Goal: Information Seeking & Learning: Learn about a topic

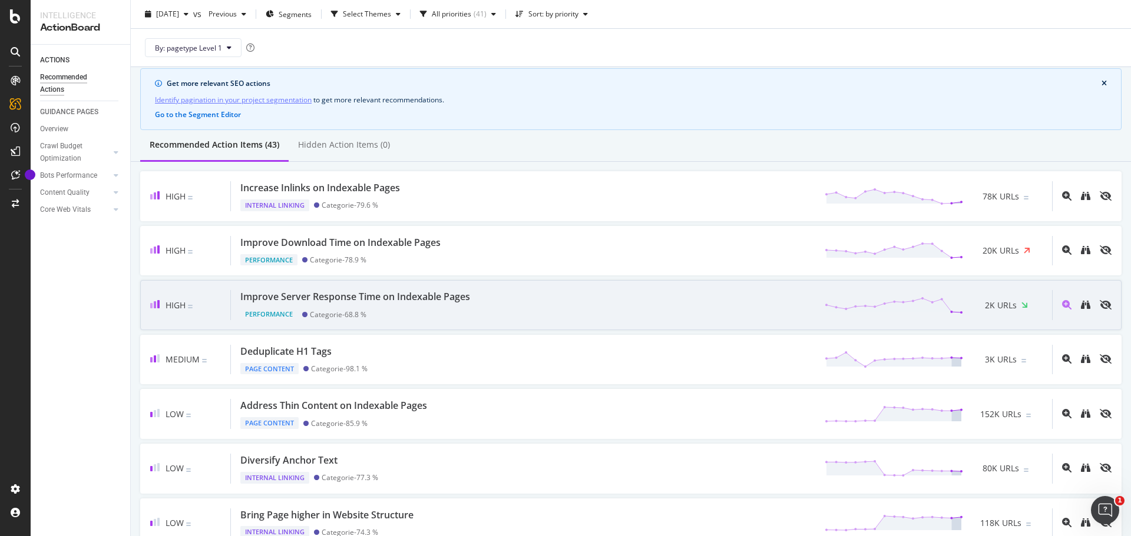
scroll to position [59, 0]
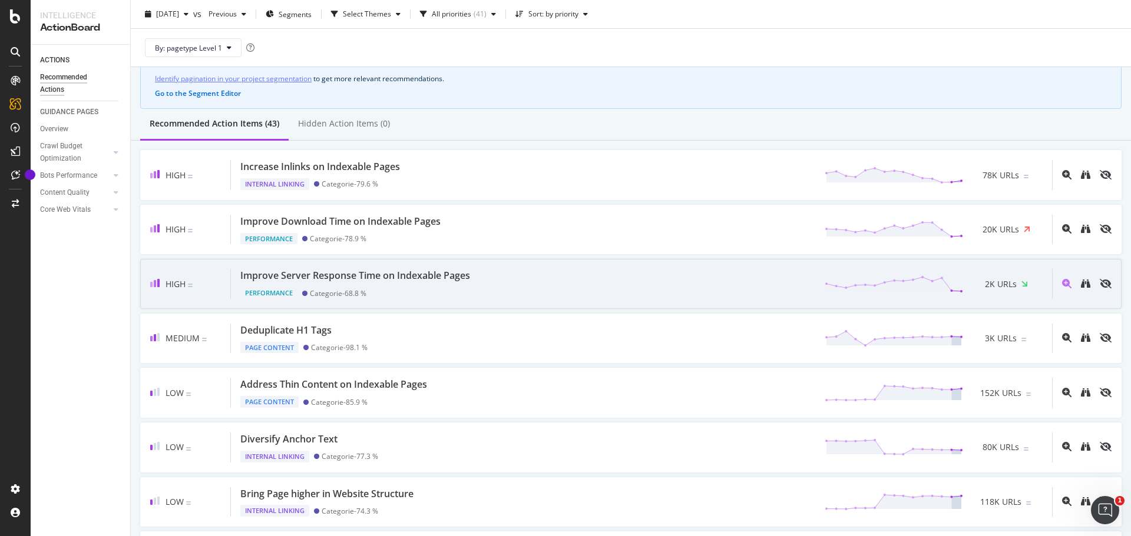
click at [496, 303] on div "High Improve Server Response Time on Indexable Pages Performance Categorie - 68…" at bounding box center [630, 284] width 981 height 50
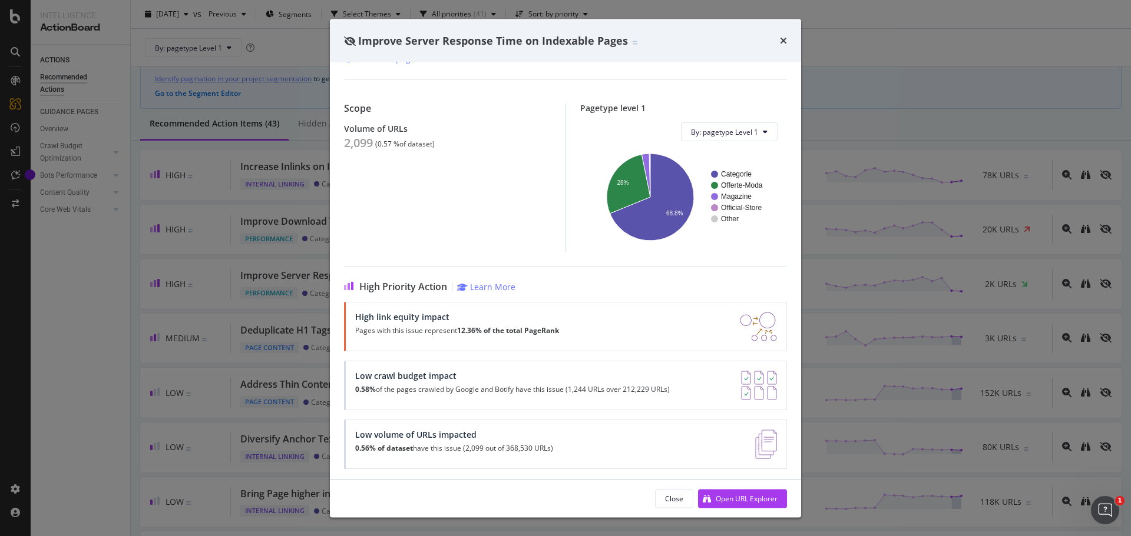
scroll to position [85, 0]
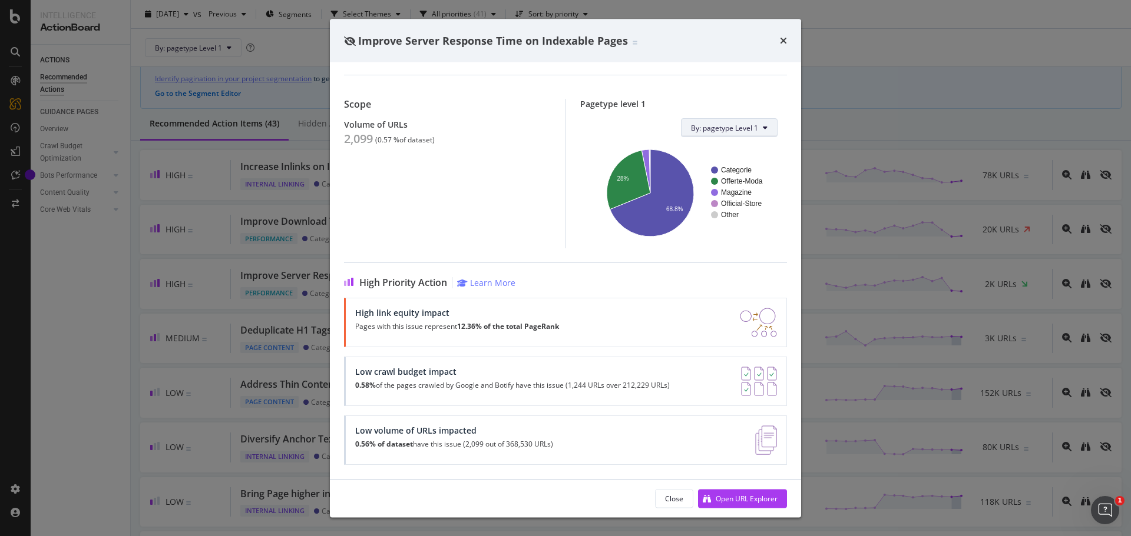
click at [763, 129] on icon "modal" at bounding box center [765, 128] width 5 height 7
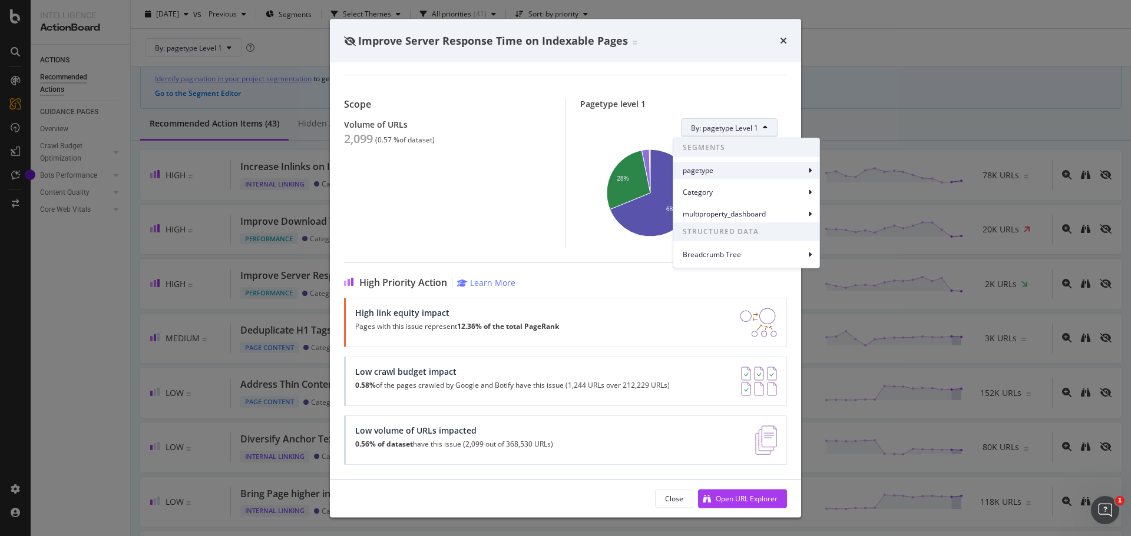
click at [753, 169] on span "pagetype" at bounding box center [744, 170] width 122 height 11
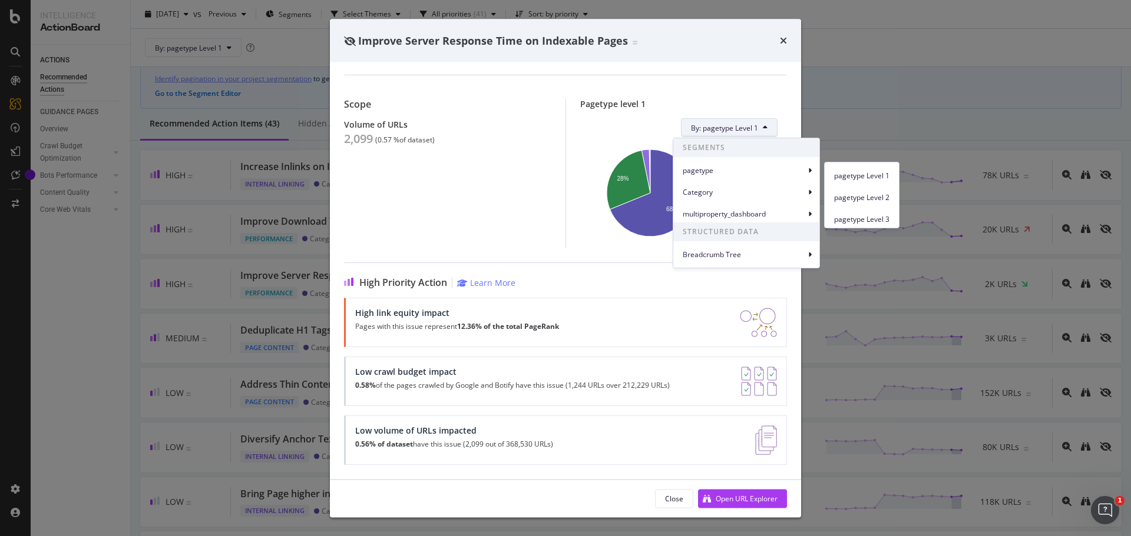
click at [564, 290] on div "High Priority Action Learn More High link equity impact Pages with this issue r…" at bounding box center [565, 364] width 443 height 203
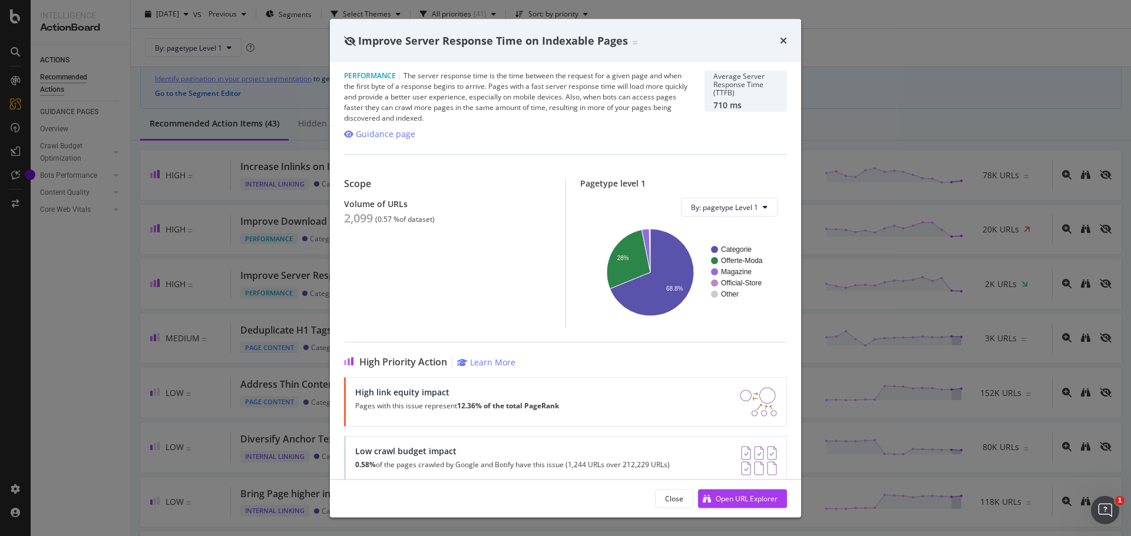
scroll to position [0, 0]
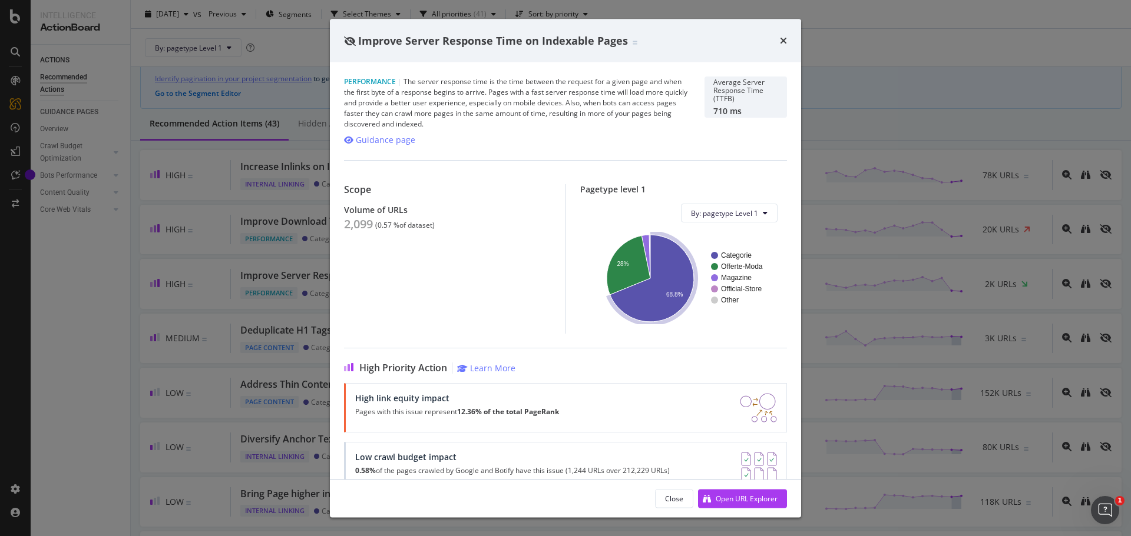
click at [711, 254] on circle "A chart." at bounding box center [714, 255] width 7 height 7
click at [779, 38] on div "Improve Server Response Time on Indexable Pages" at bounding box center [565, 40] width 443 height 15
click at [787, 40] on div "Improve Server Response Time on Indexable Pages" at bounding box center [565, 41] width 471 height 44
click at [781, 41] on icon "times" at bounding box center [783, 40] width 7 height 9
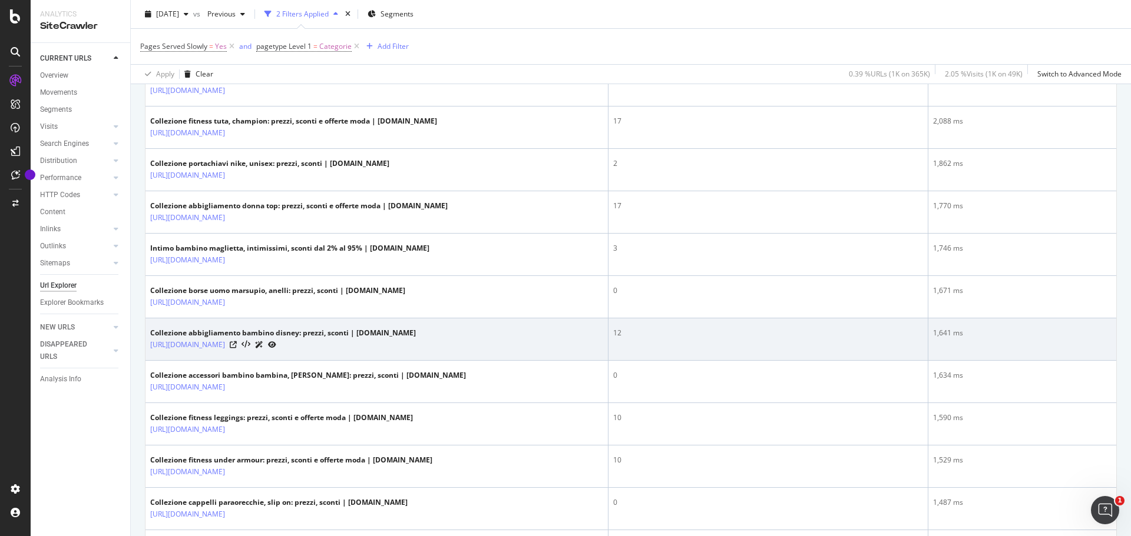
scroll to position [177, 0]
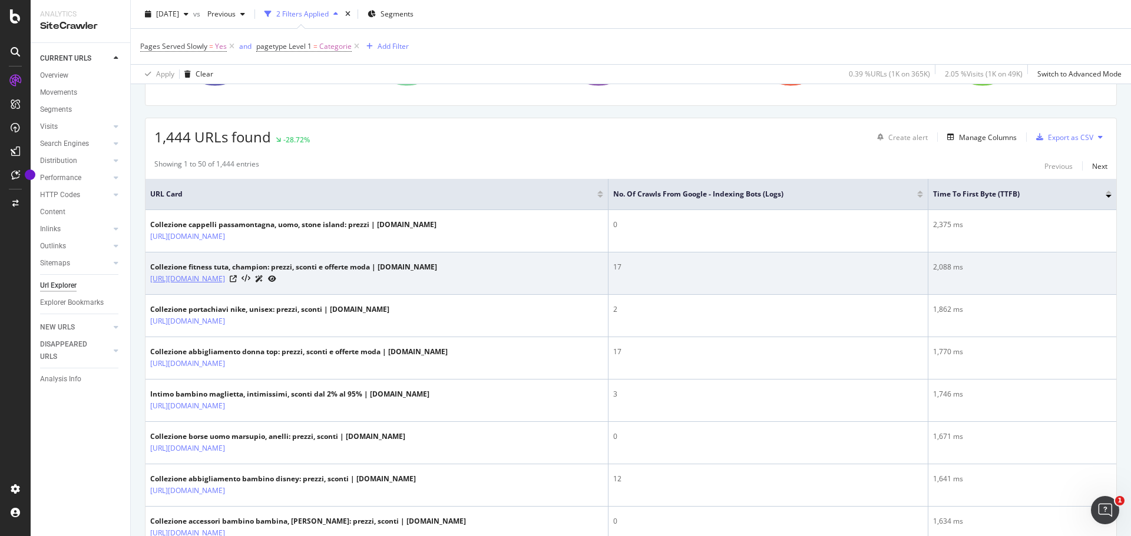
click at [225, 278] on link "[URL][DOMAIN_NAME]" at bounding box center [187, 279] width 75 height 12
click at [237, 279] on icon at bounding box center [233, 279] width 7 height 7
click at [225, 278] on link "https://www.drezzy.it/sport/fitness?prodotto=tuta&marca=champion" at bounding box center [187, 279] width 75 height 12
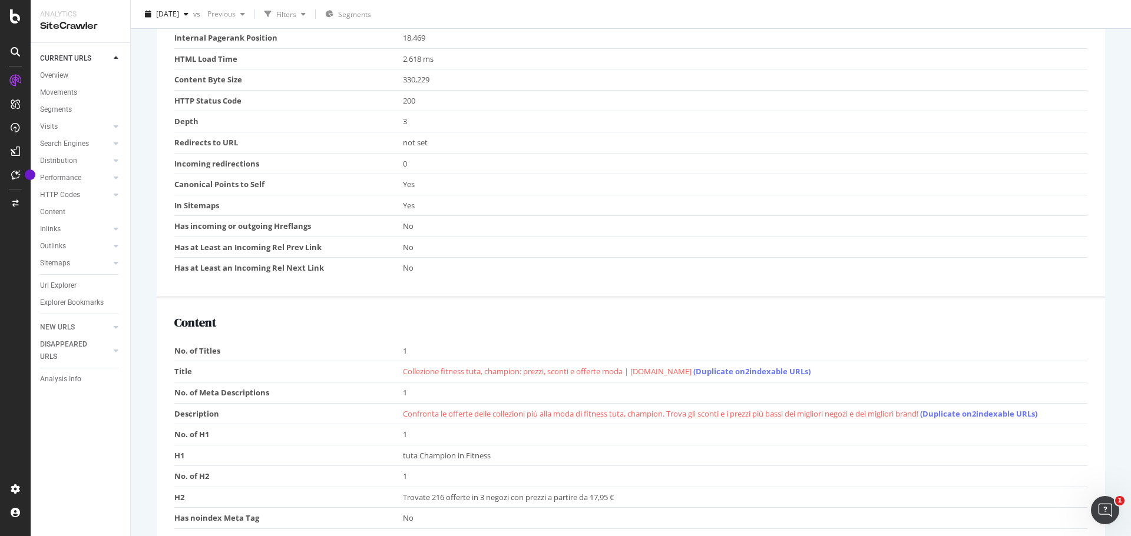
scroll to position [589, 0]
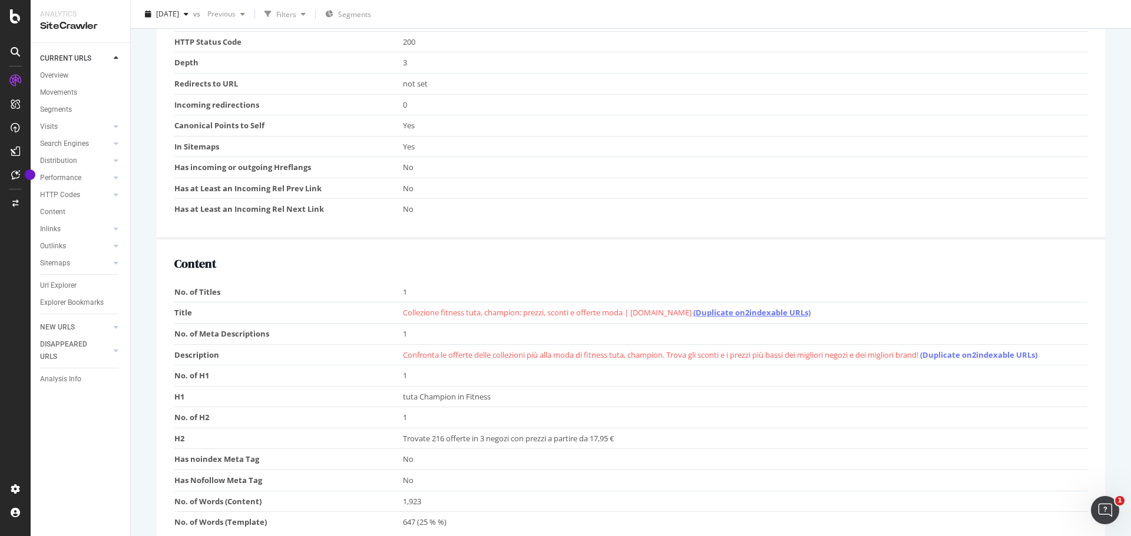
drag, startPoint x: 722, startPoint y: 314, endPoint x: 690, endPoint y: 310, distance: 32.0
click at [693, 310] on link "(Duplicate on 2 indexable URLs)" at bounding box center [751, 312] width 117 height 11
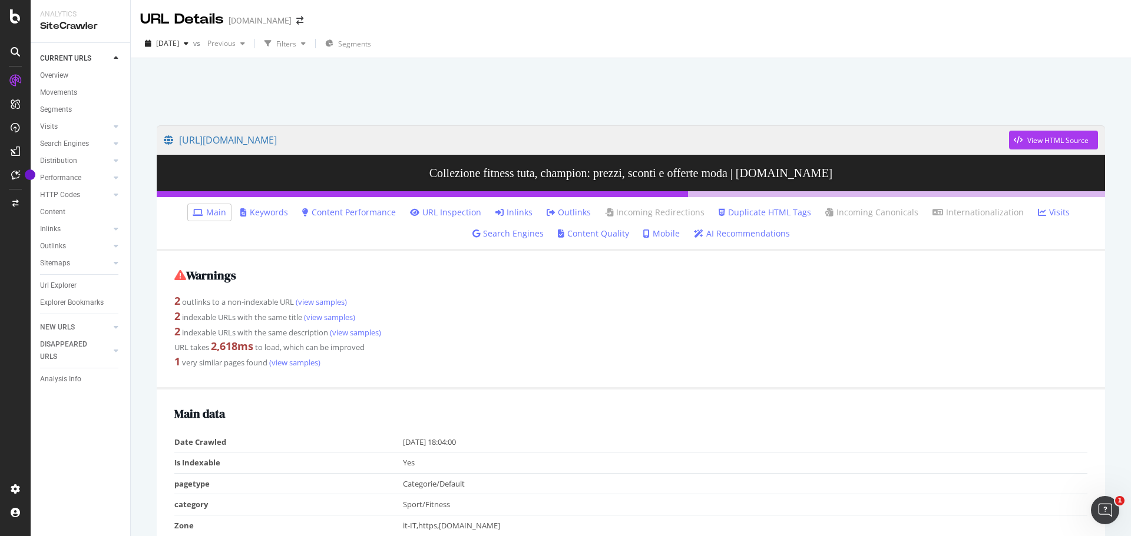
scroll to position [59, 0]
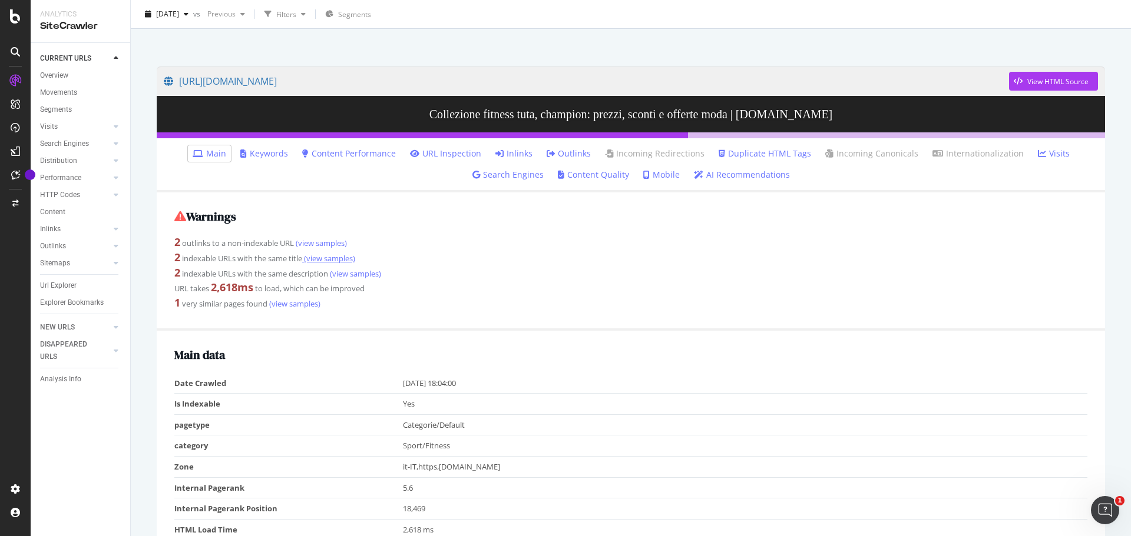
click at [346, 261] on link "(view samples)" at bounding box center [328, 258] width 53 height 11
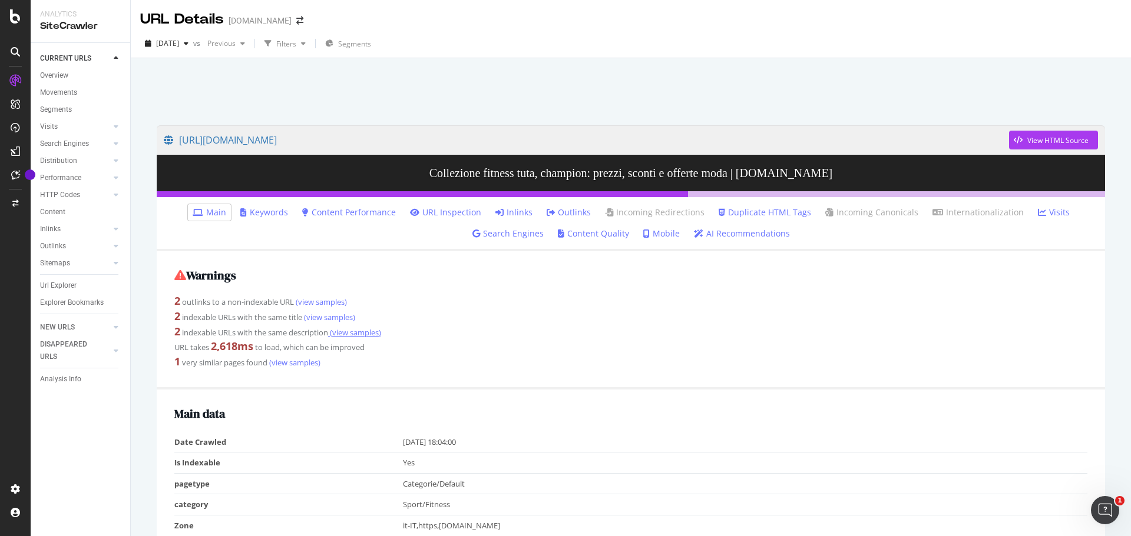
click at [371, 332] on link "(view samples)" at bounding box center [354, 332] width 53 height 11
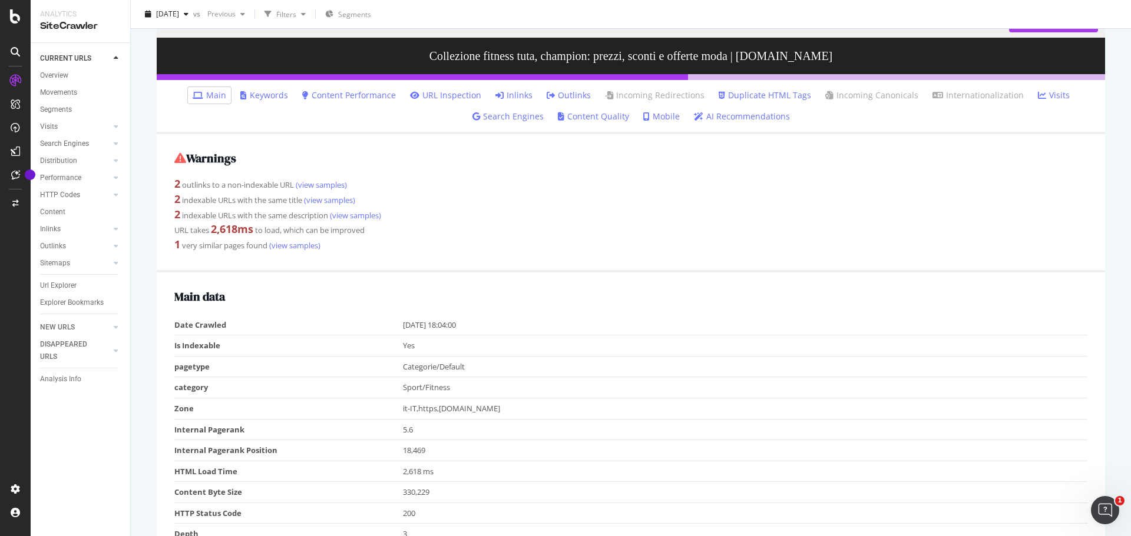
scroll to position [118, 0]
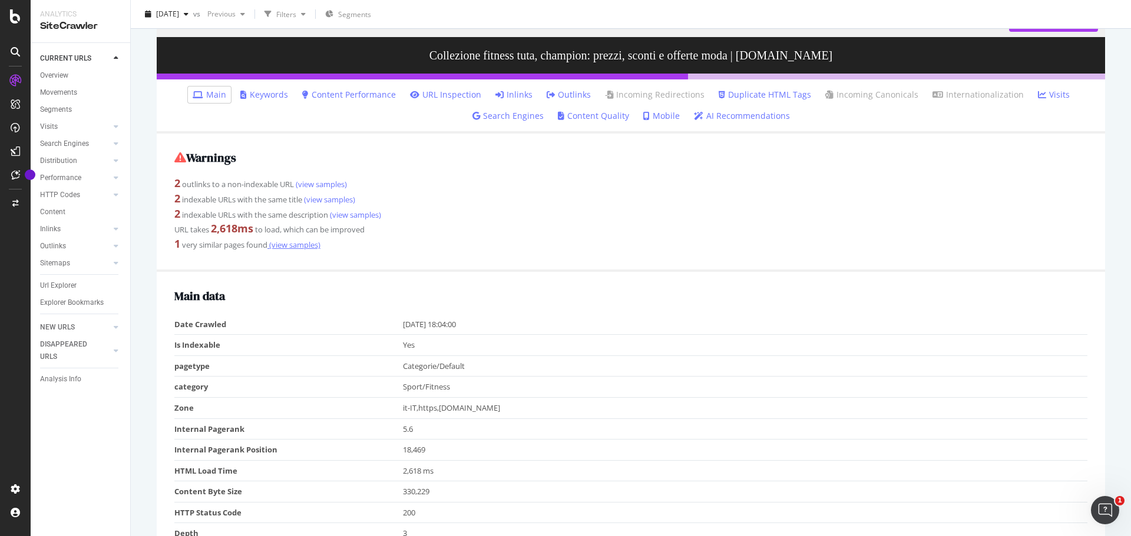
click at [290, 249] on link "(view samples)" at bounding box center [293, 245] width 53 height 11
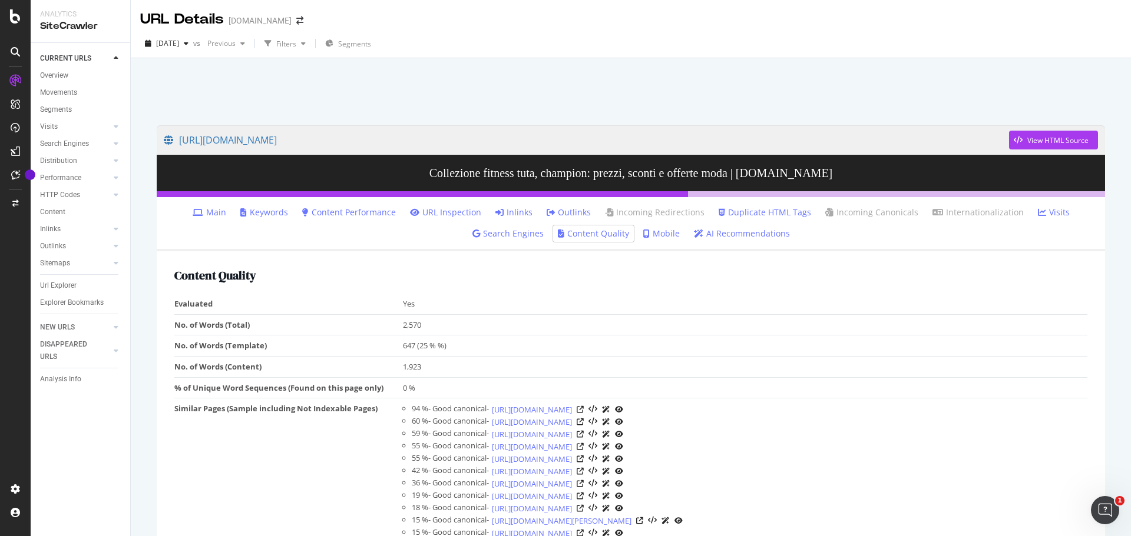
scroll to position [58, 0]
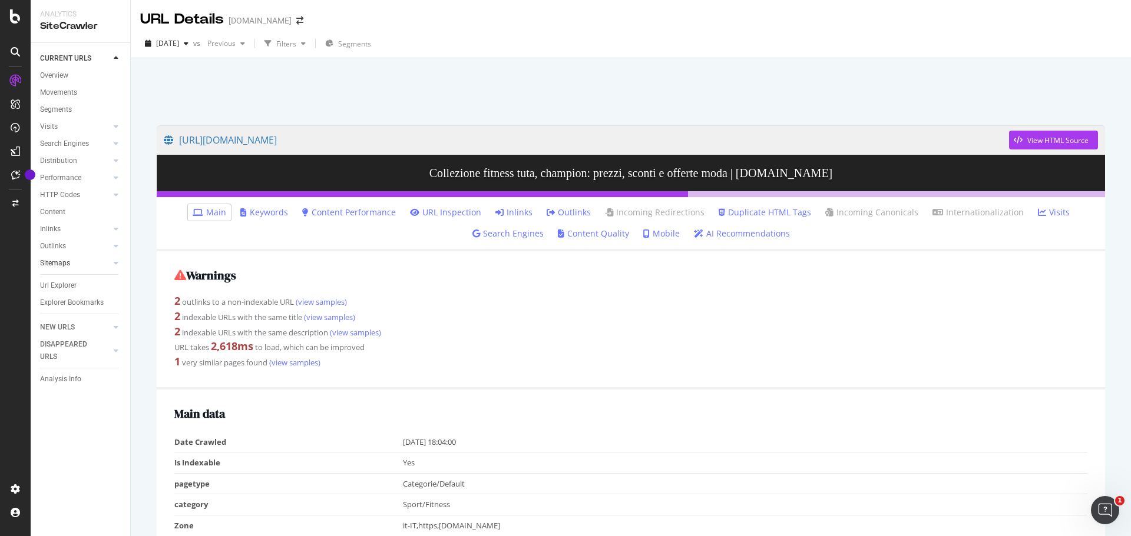
click at [91, 261] on link "Sitemaps" at bounding box center [75, 263] width 70 height 12
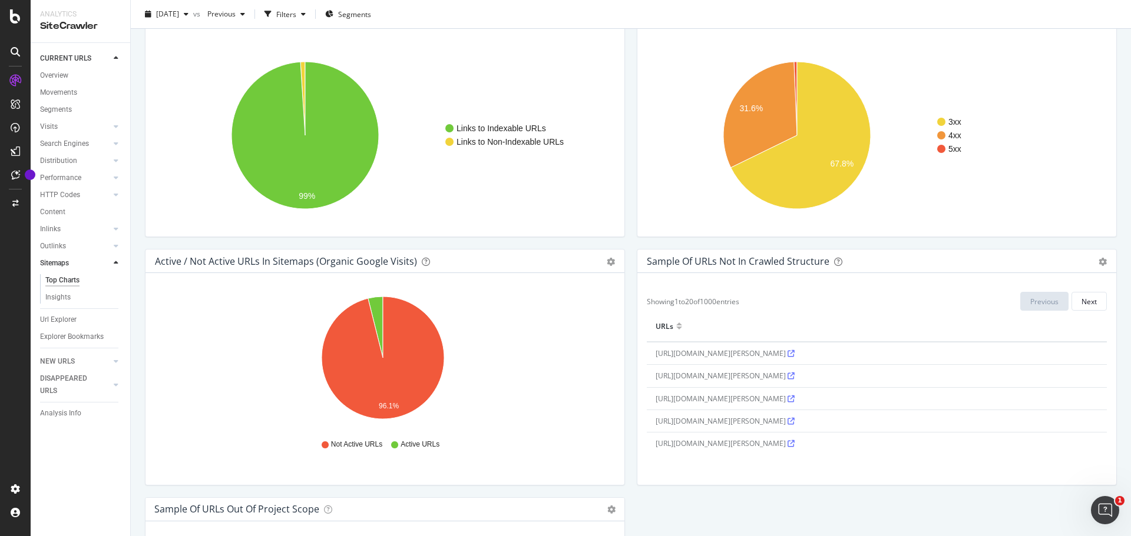
scroll to position [883, 0]
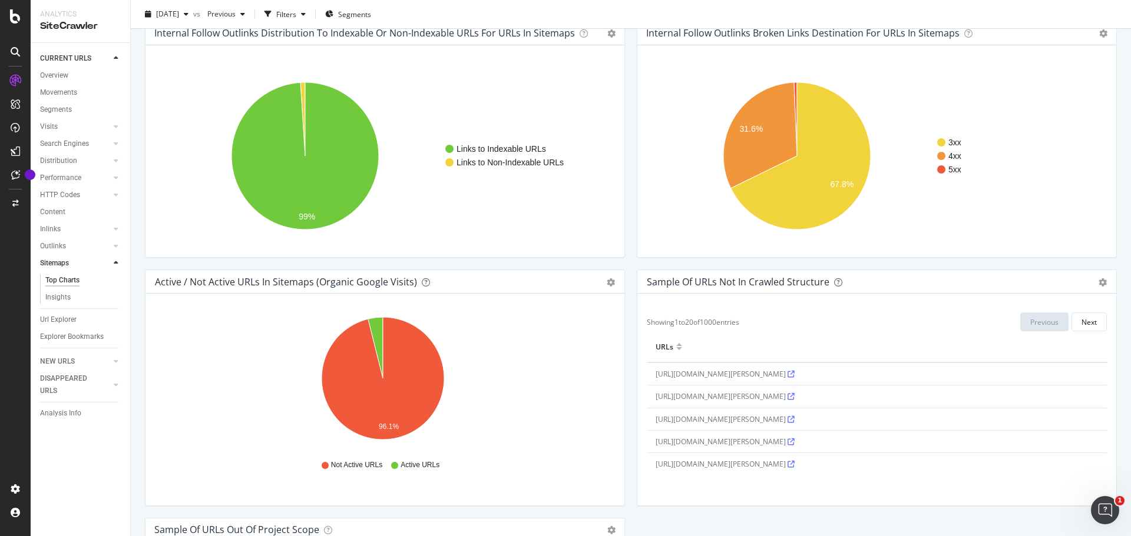
click at [794, 375] on icon at bounding box center [790, 374] width 7 height 7
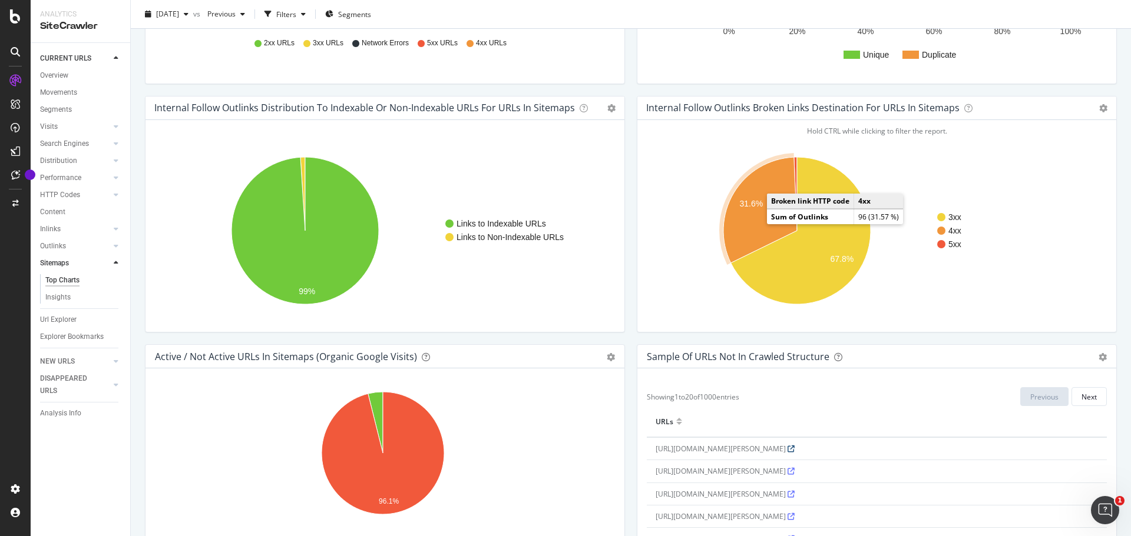
scroll to position [766, 0]
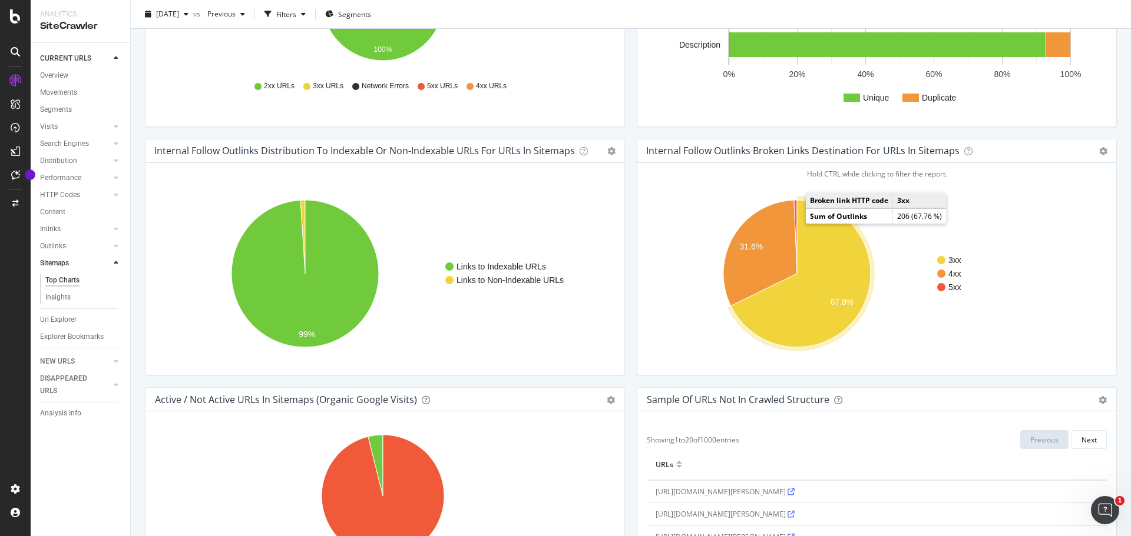
click at [806, 265] on icon "A chart." at bounding box center [801, 273] width 140 height 147
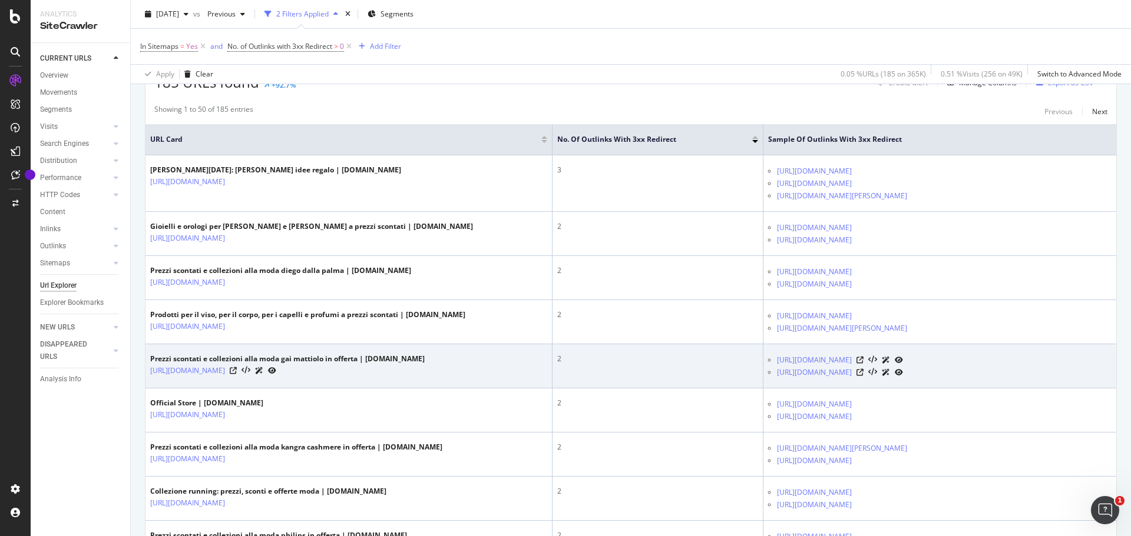
scroll to position [236, 0]
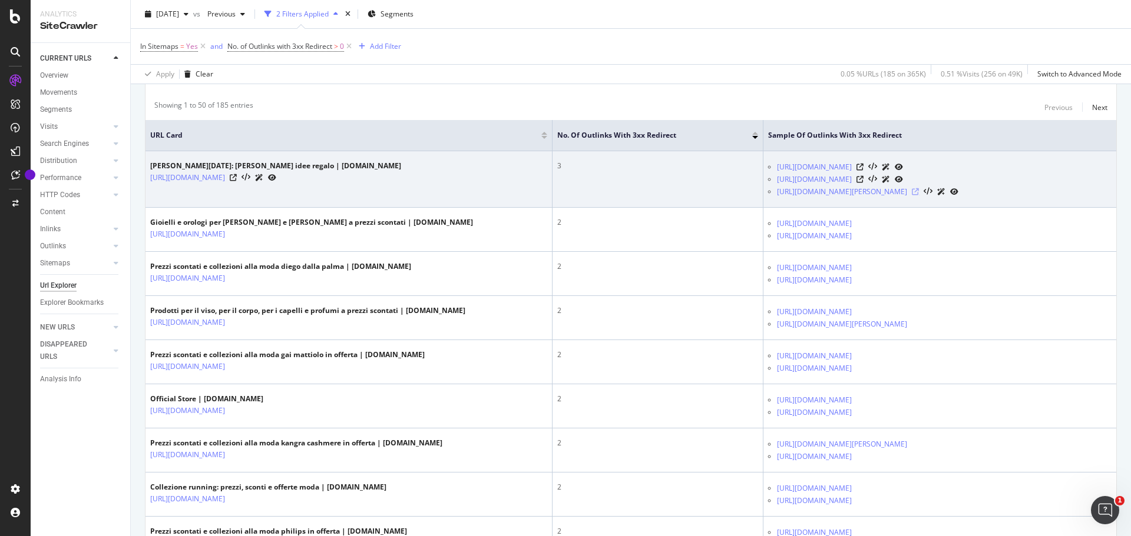
click at [919, 192] on icon at bounding box center [915, 191] width 7 height 7
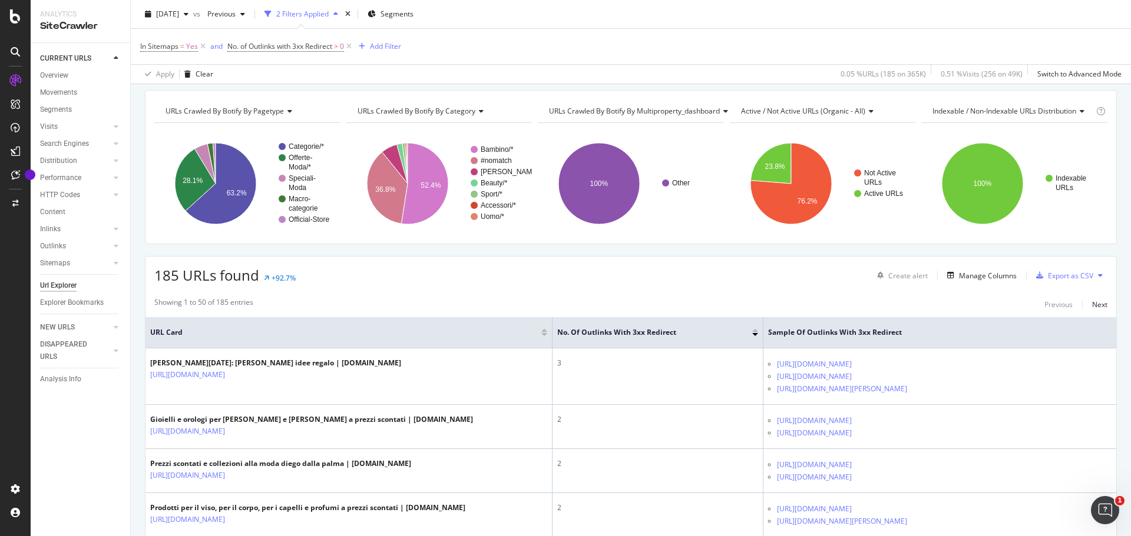
scroll to position [59, 0]
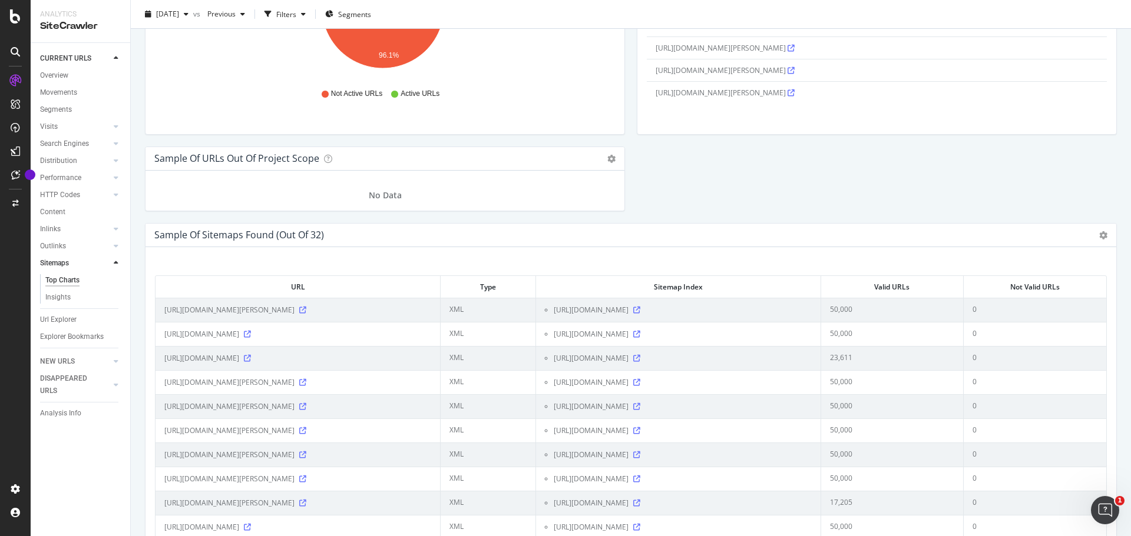
scroll to position [1332, 0]
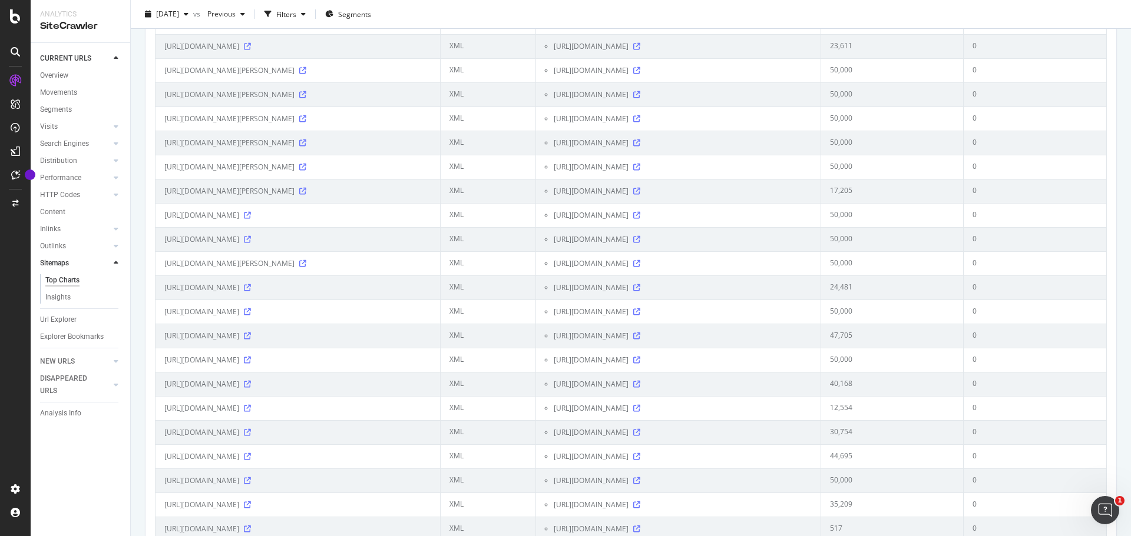
scroll to position [1568, 0]
click at [68, 75] on div "Overview" at bounding box center [54, 75] width 28 height 12
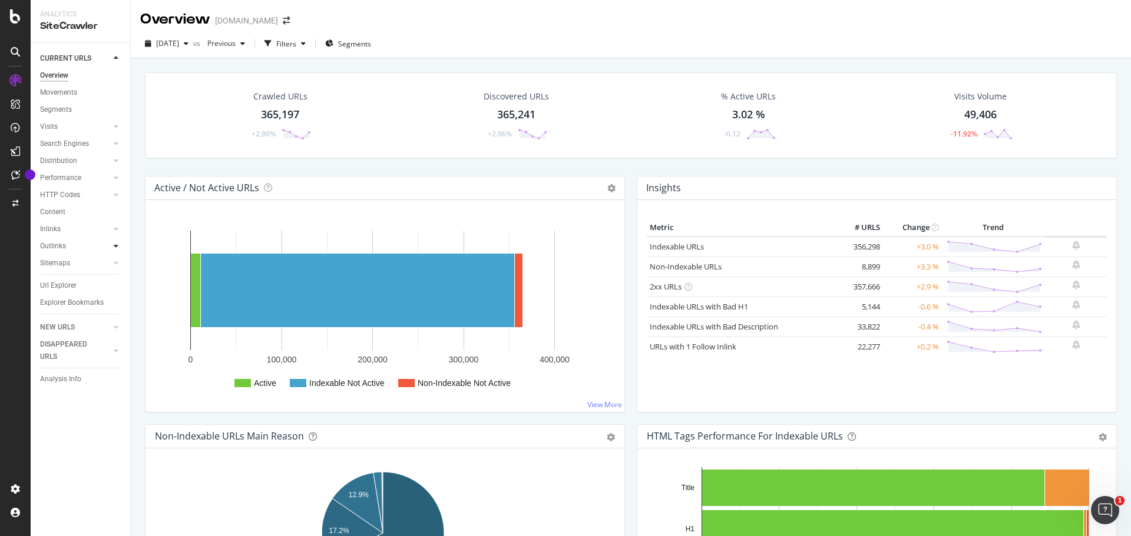
click at [117, 247] on icon at bounding box center [116, 246] width 5 height 7
click at [118, 230] on icon at bounding box center [116, 229] width 5 height 7
click at [51, 208] on div "Content" at bounding box center [52, 212] width 25 height 12
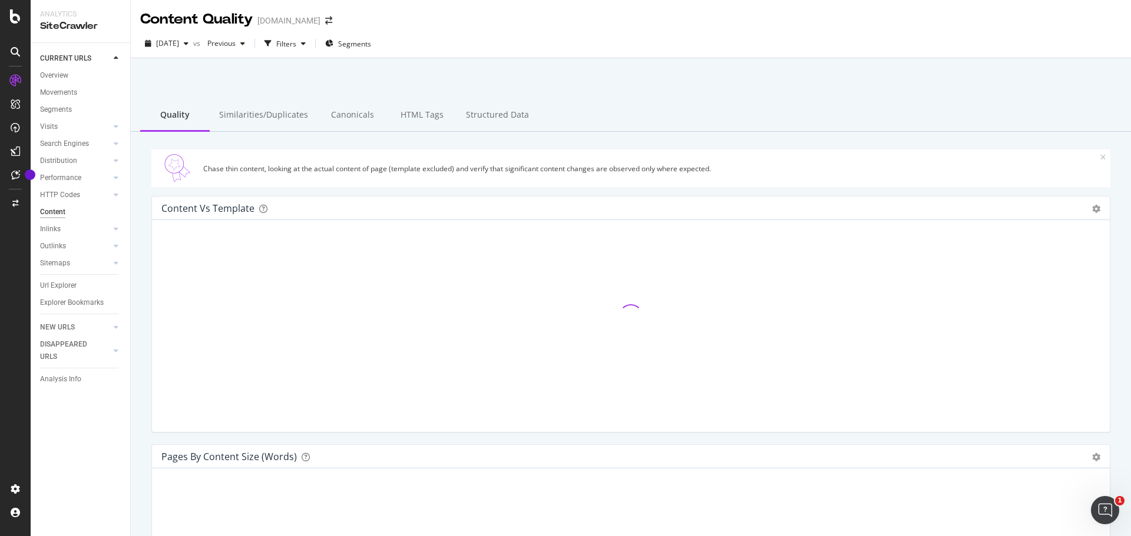
drag, startPoint x: 114, startPoint y: 194, endPoint x: 147, endPoint y: 154, distance: 52.3
click at [147, 154] on div "Chase thin content, looking at the actual content of page (template excluded) a…" at bounding box center [631, 169] width 976 height 38
click at [116, 326] on icon at bounding box center [116, 327] width 5 height 7
click at [67, 90] on div "Overview" at bounding box center [54, 93] width 28 height 12
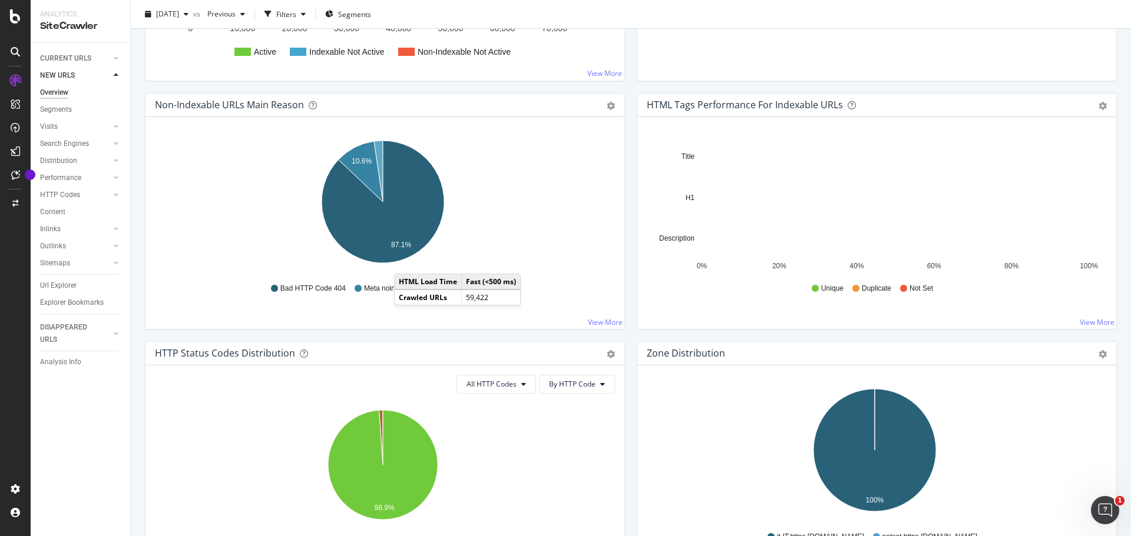
scroll to position [230, 0]
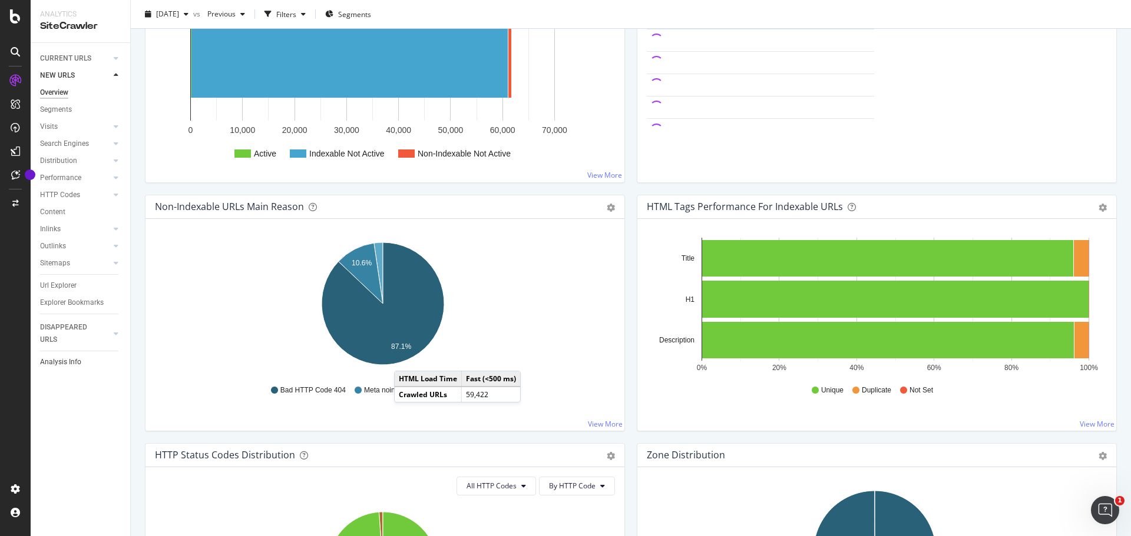
drag, startPoint x: 74, startPoint y: 330, endPoint x: 107, endPoint y: 353, distance: 39.7
click at [74, 330] on div "DISAPPEARED URLS" at bounding box center [69, 334] width 59 height 25
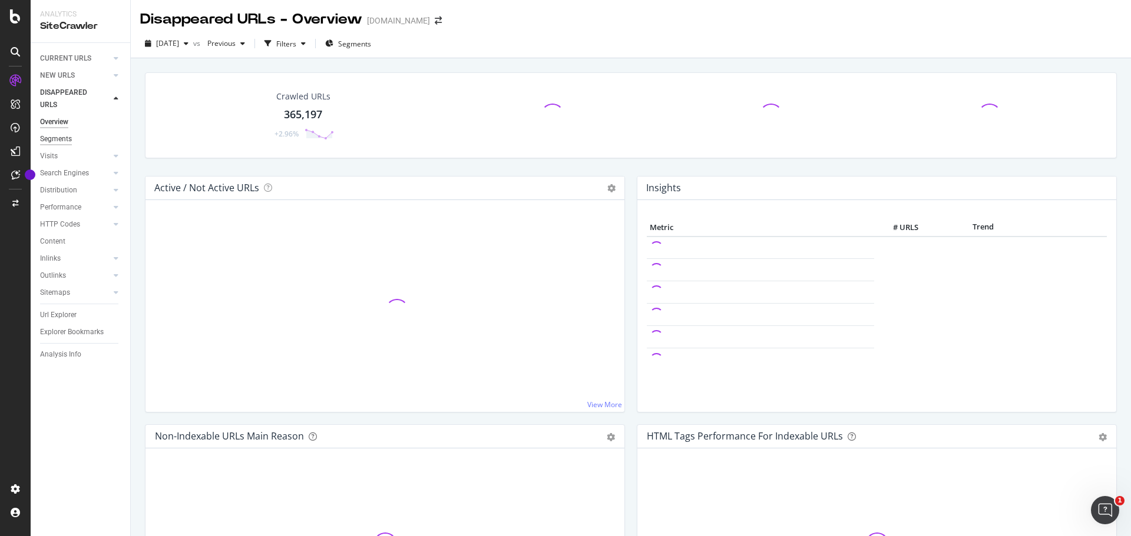
click at [64, 140] on div "Segments" at bounding box center [56, 139] width 32 height 12
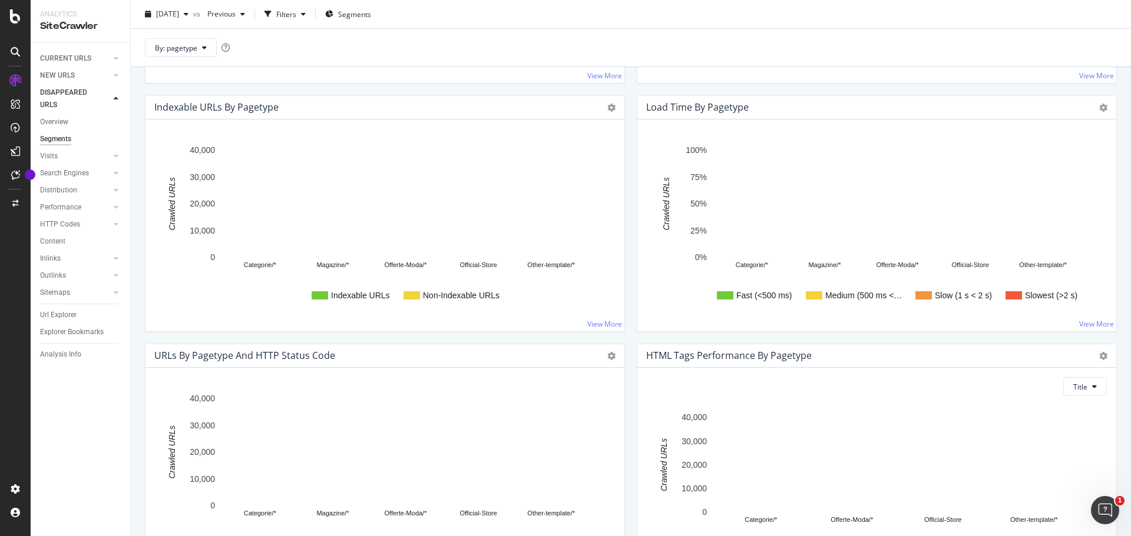
scroll to position [766, 0]
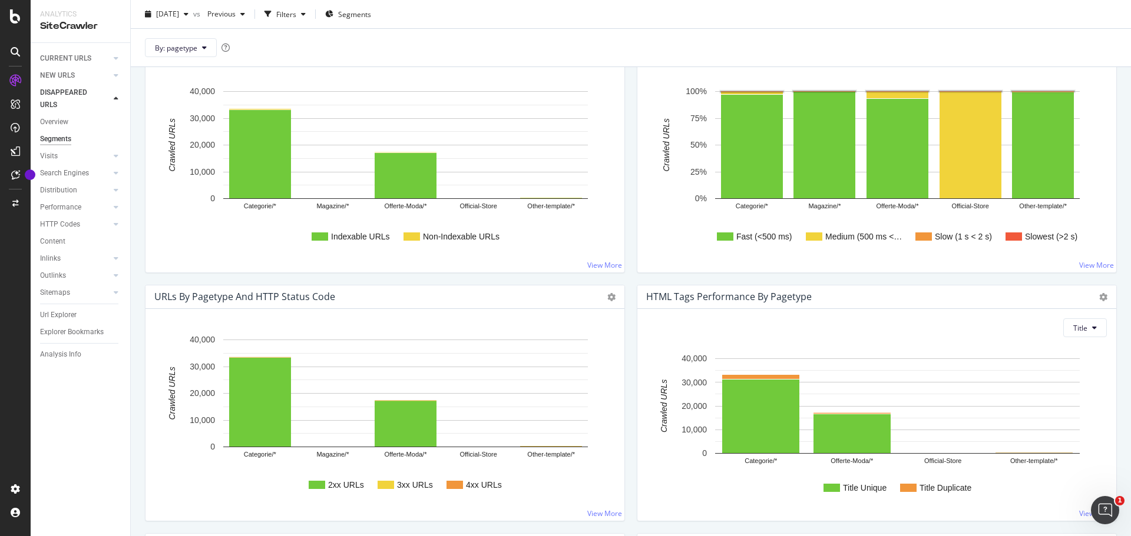
click at [1037, 236] on text "Slowest (>2 s)" at bounding box center [1051, 236] width 52 height 9
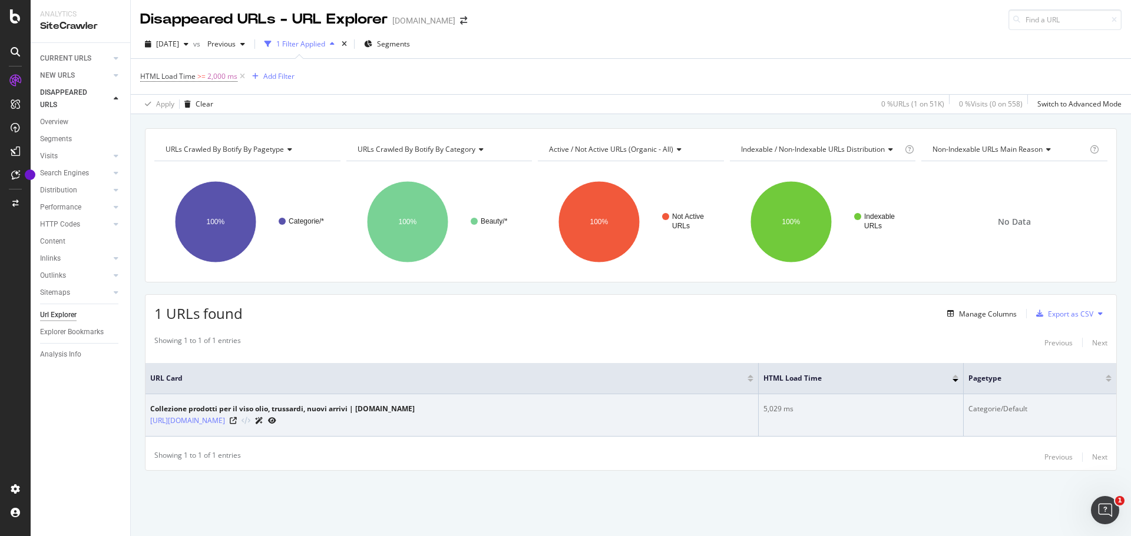
click at [276, 424] on icon at bounding box center [272, 421] width 8 height 7
click at [237, 424] on icon at bounding box center [233, 421] width 7 height 7
click at [263, 420] on icon at bounding box center [259, 421] width 8 height 7
